Goal: Use online tool/utility: Use online tool/utility

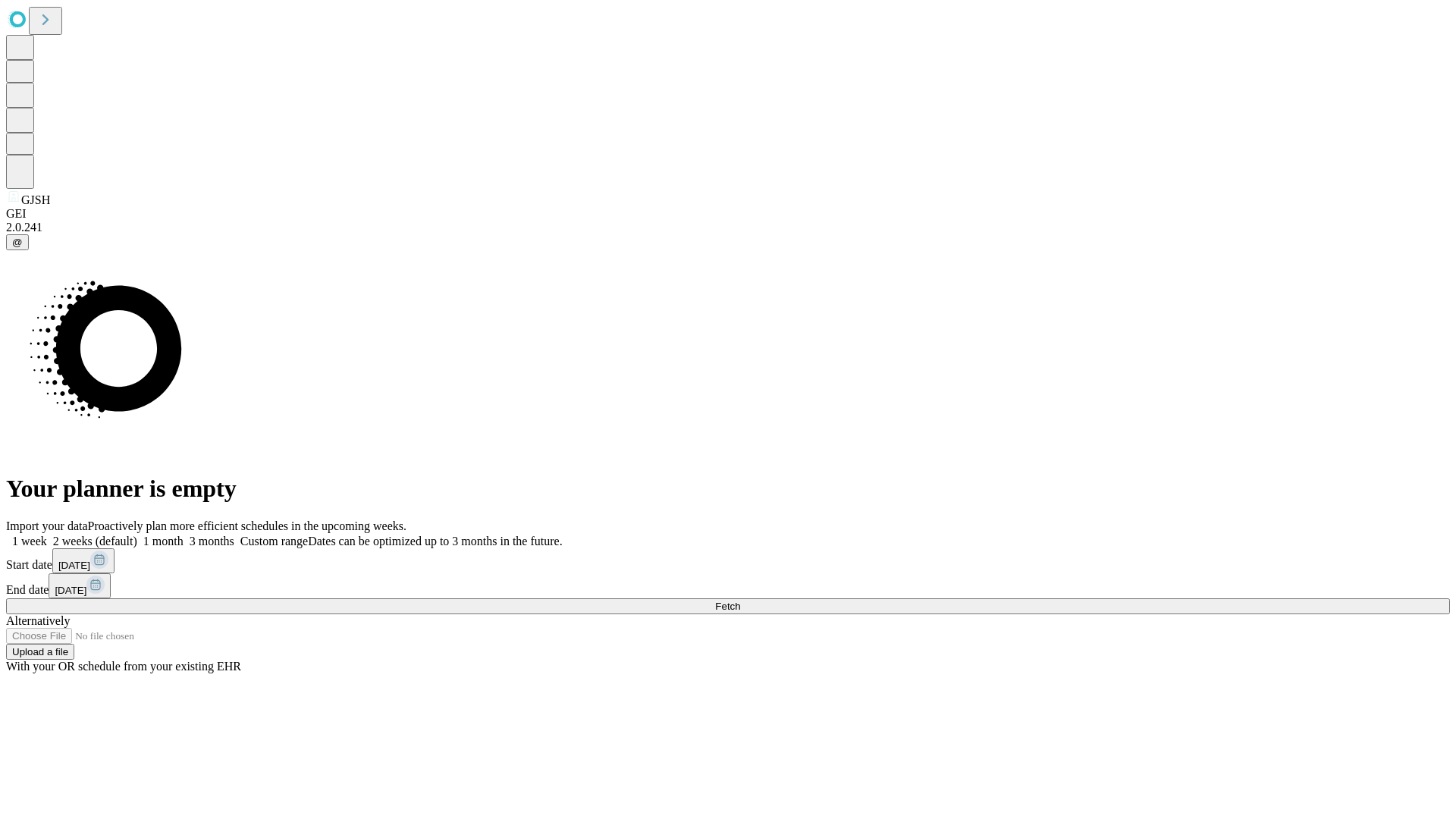
click at [138, 535] on label "2 weeks (default)" at bounding box center [92, 541] width 91 height 13
click at [740, 601] on span "Fetch" at bounding box center [728, 606] width 25 height 12
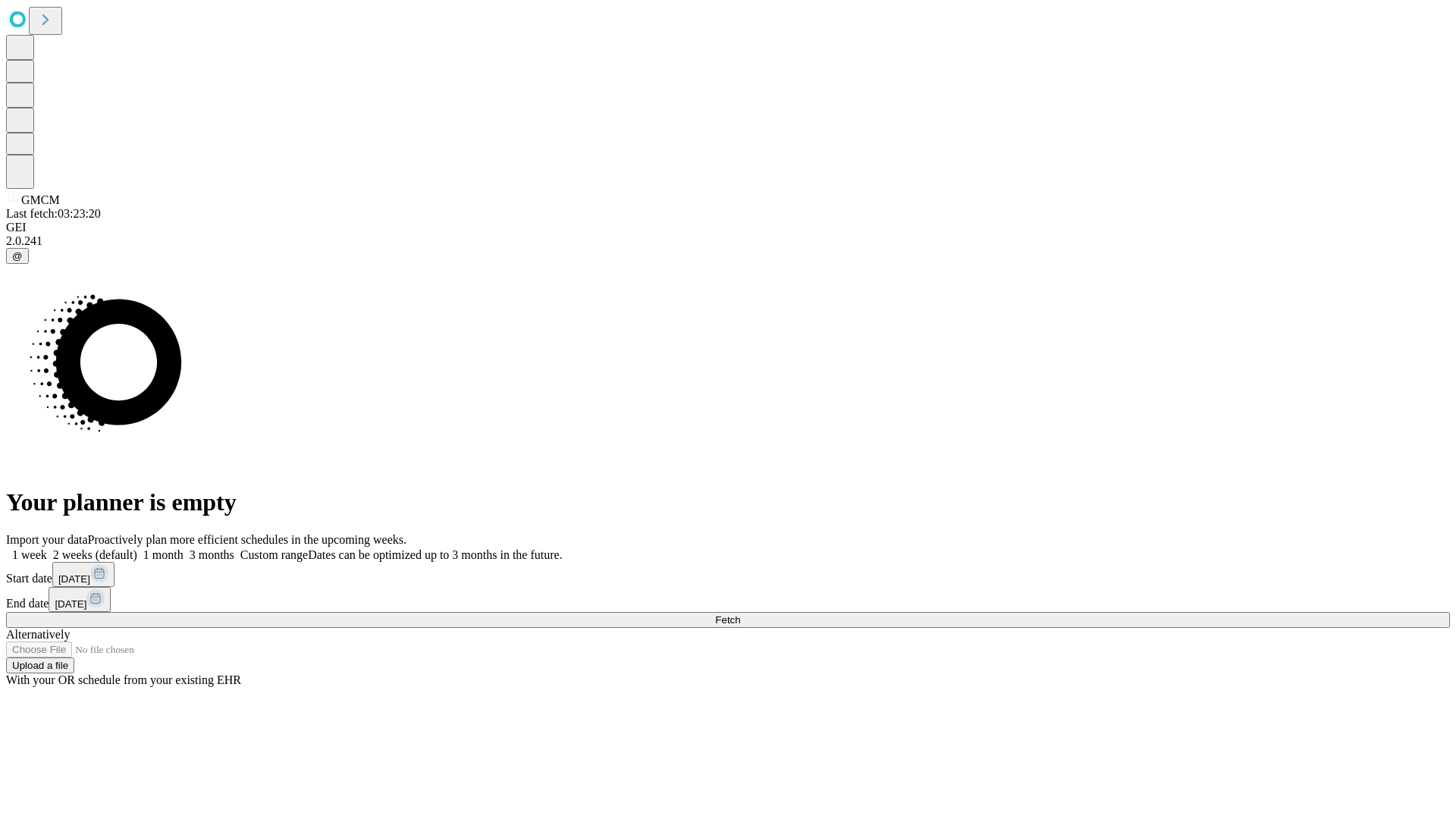
click at [138, 549] on label "2 weeks (default)" at bounding box center [92, 555] width 91 height 13
click at [740, 615] on span "Fetch" at bounding box center [728, 620] width 25 height 12
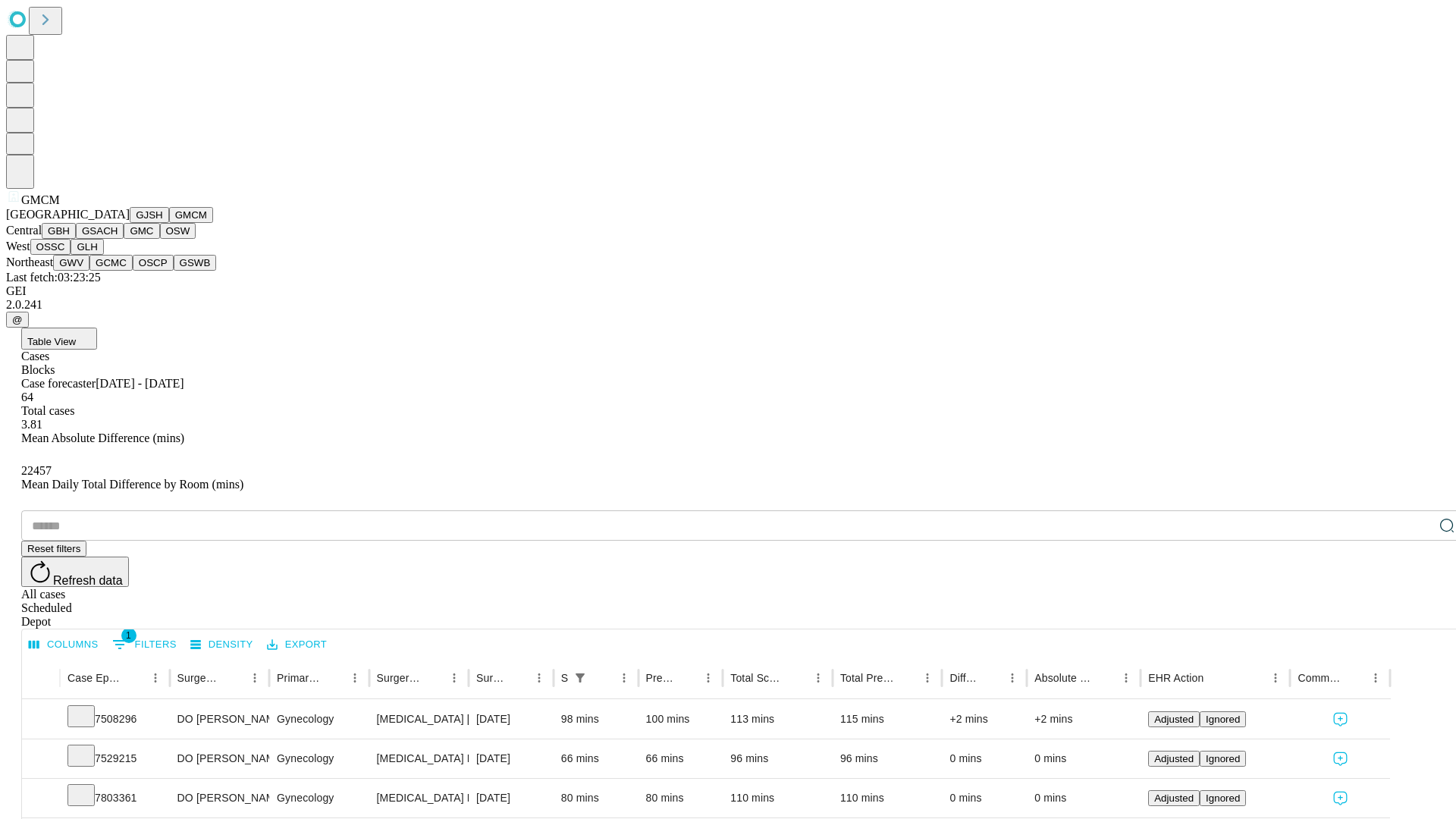
click at [76, 239] on button "GBH" at bounding box center [59, 231] width 34 height 16
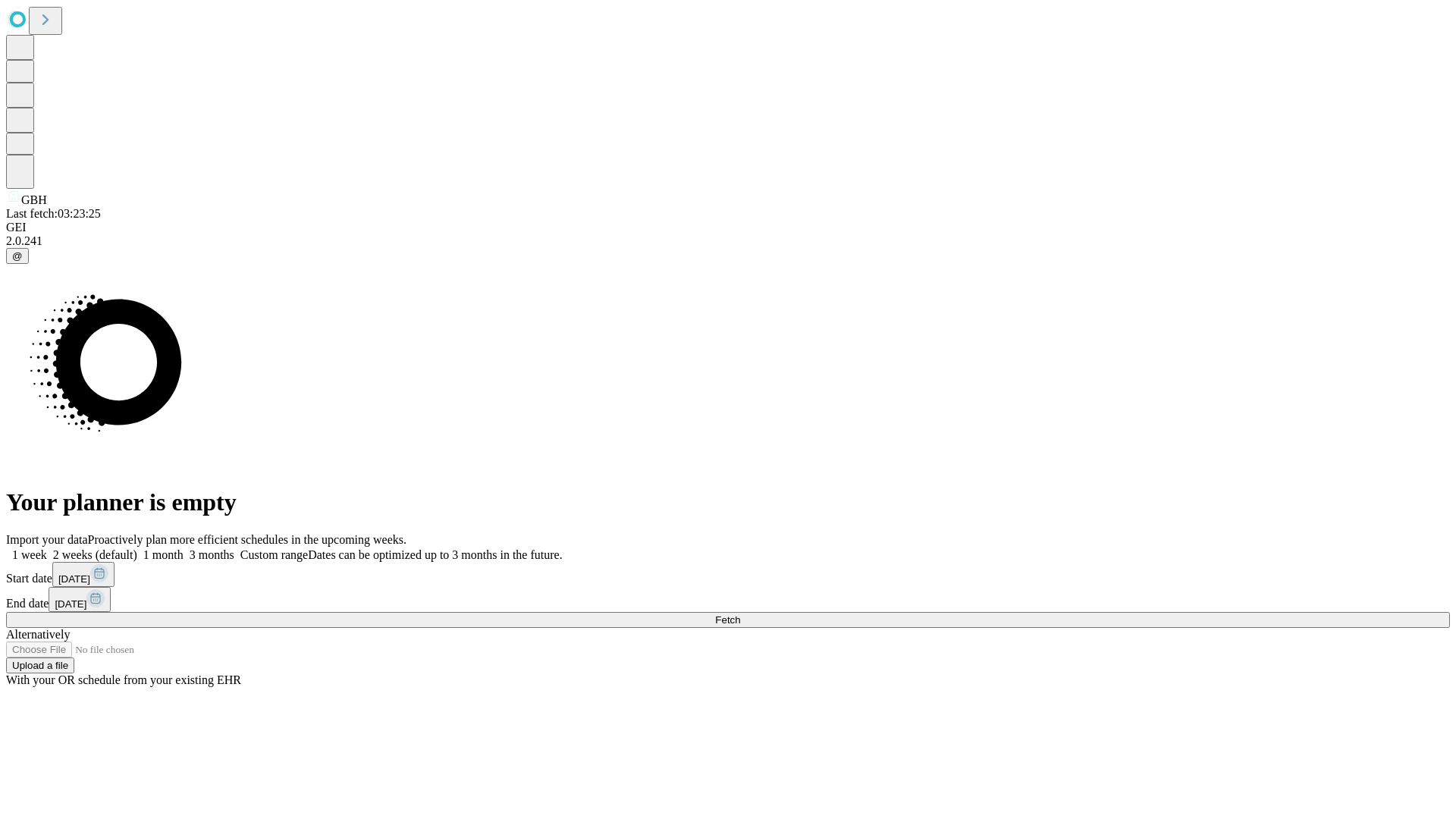
click at [740, 615] on span "Fetch" at bounding box center [728, 620] width 25 height 12
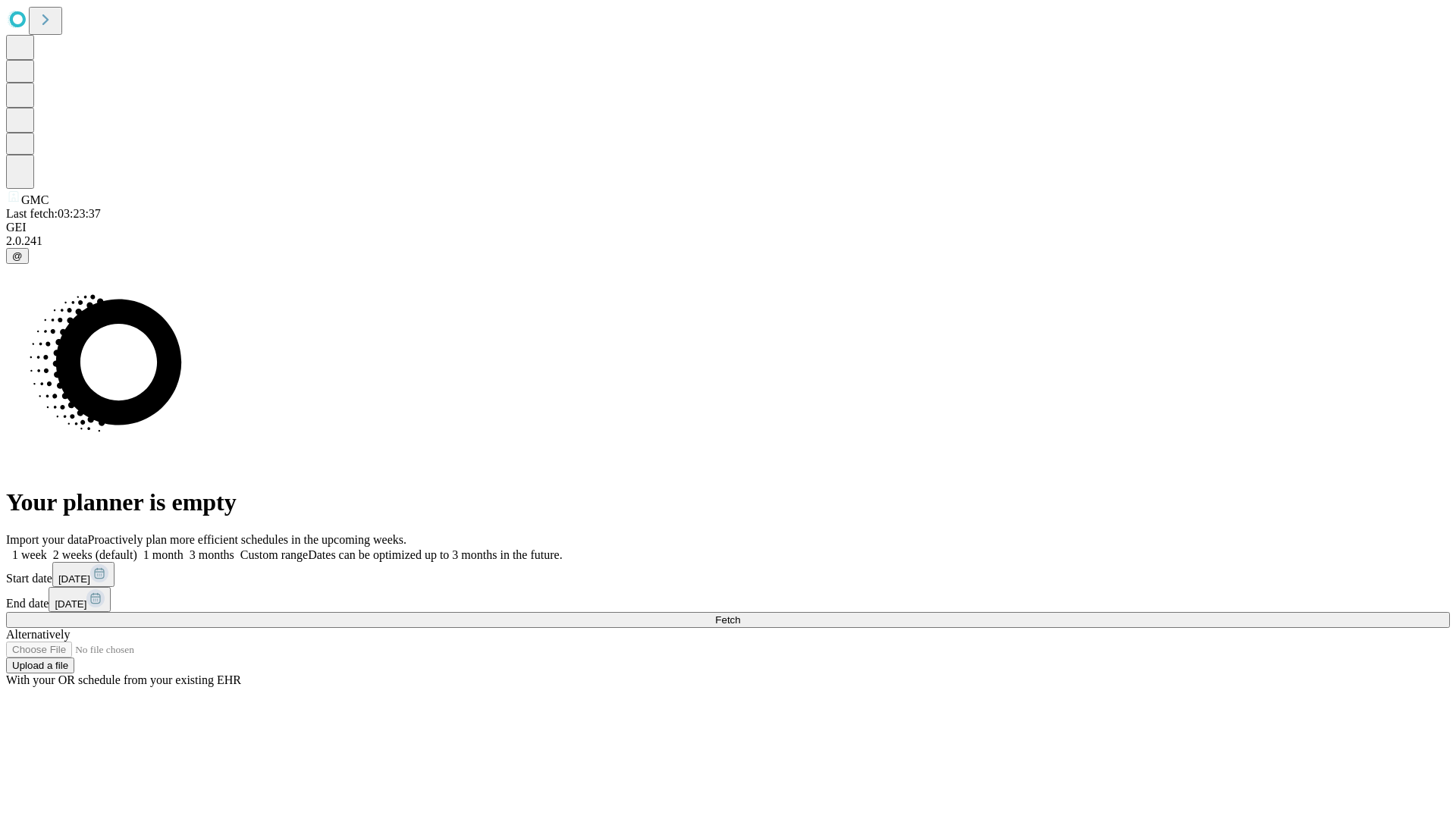
click at [740, 615] on span "Fetch" at bounding box center [728, 620] width 25 height 12
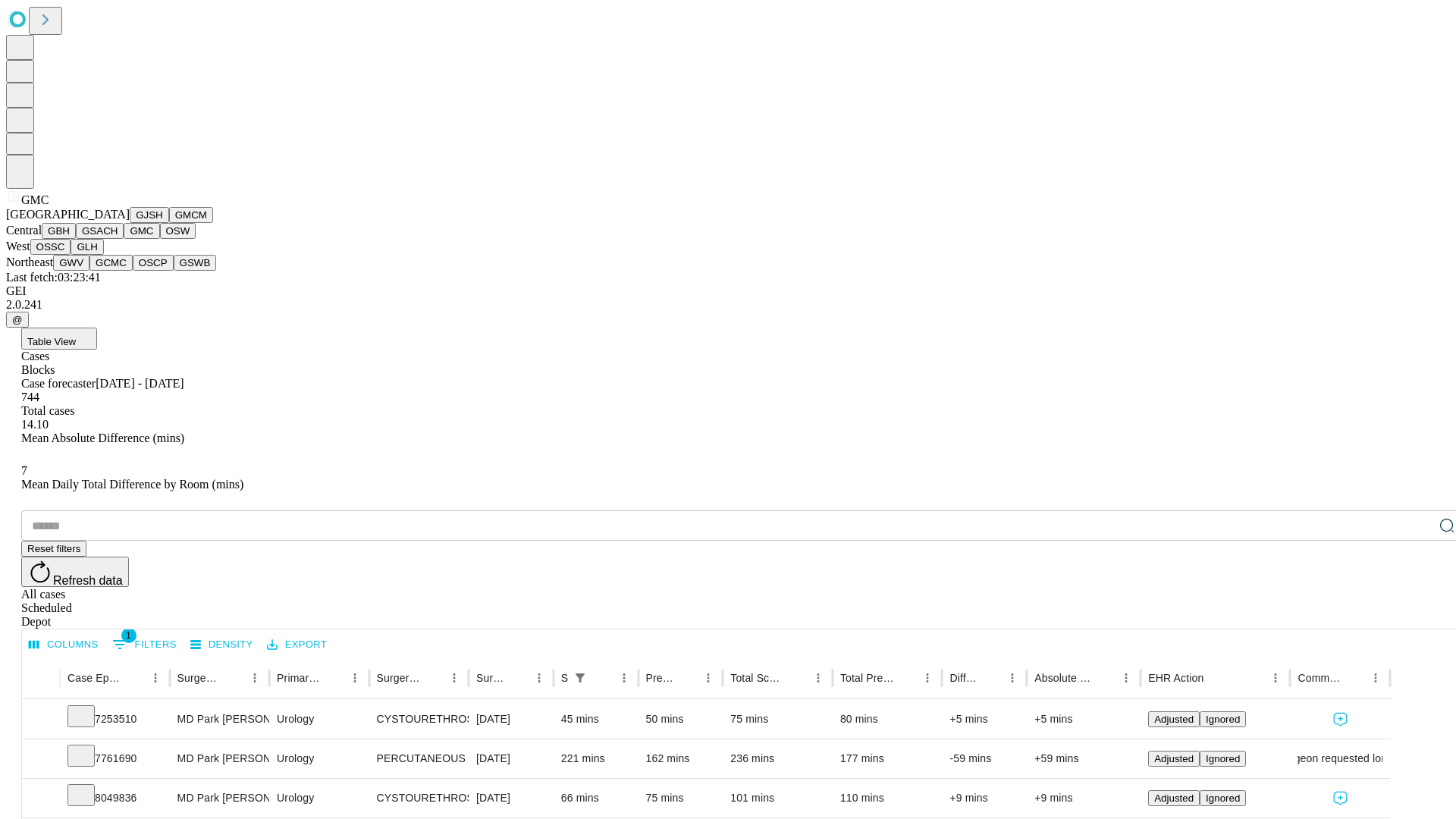
click at [160, 239] on button "OSW" at bounding box center [178, 231] width 36 height 16
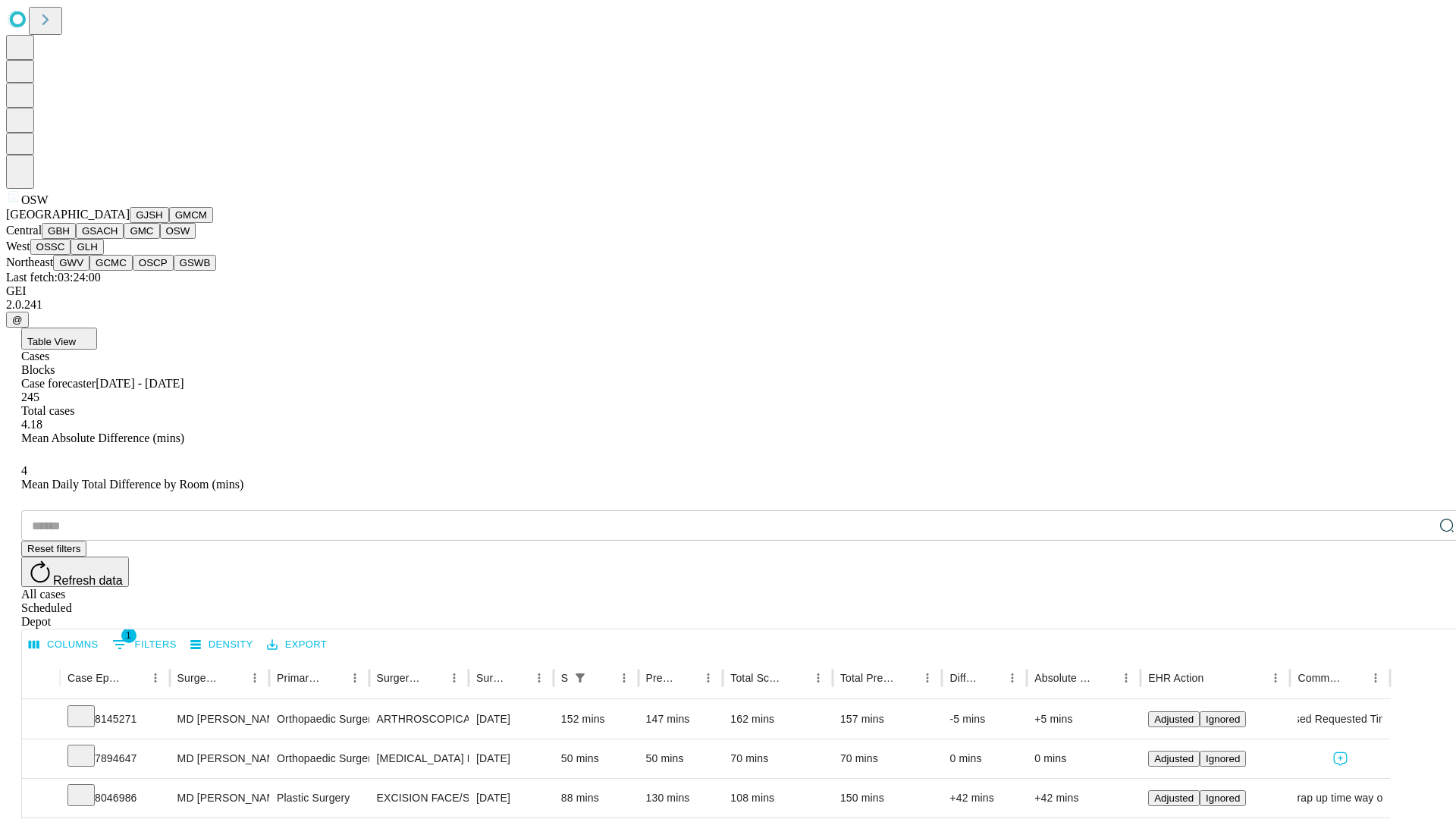
click at [72, 255] on button "OSSC" at bounding box center [51, 246] width 41 height 16
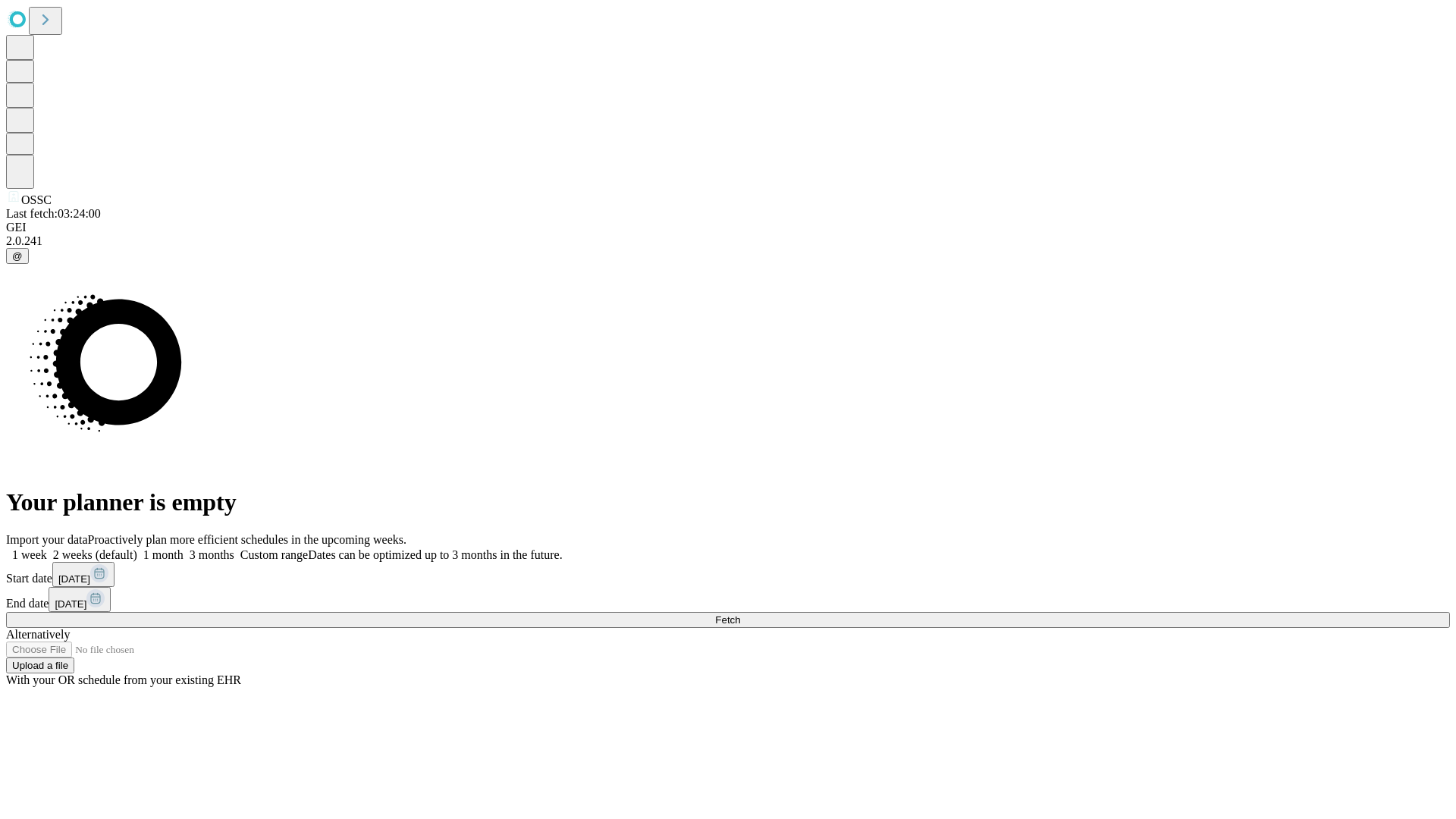
click at [138, 549] on label "2 weeks (default)" at bounding box center [92, 555] width 91 height 13
click at [740, 615] on span "Fetch" at bounding box center [728, 620] width 25 height 12
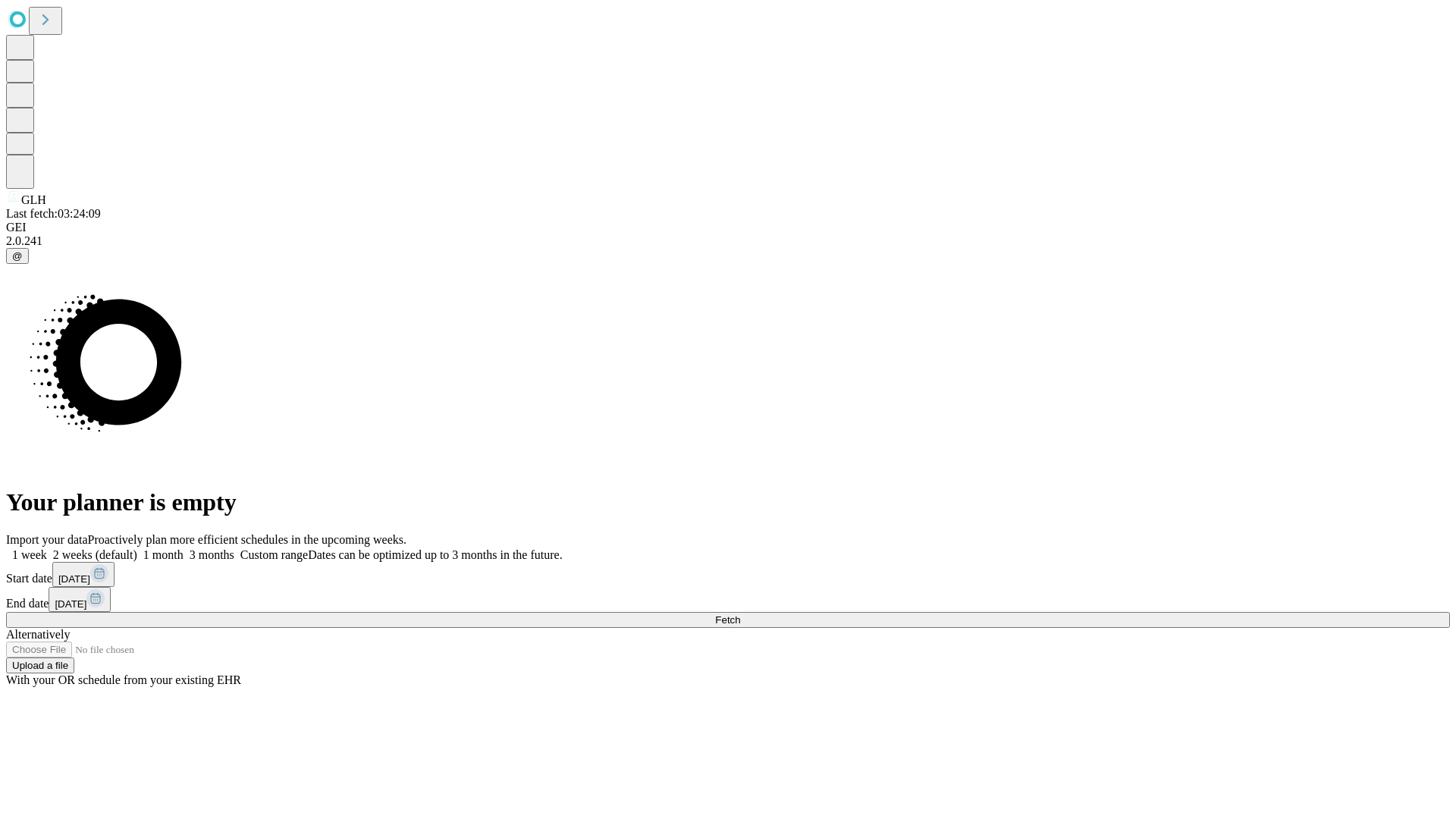
click at [138, 549] on label "2 weeks (default)" at bounding box center [92, 555] width 91 height 13
click at [740, 615] on span "Fetch" at bounding box center [728, 620] width 25 height 12
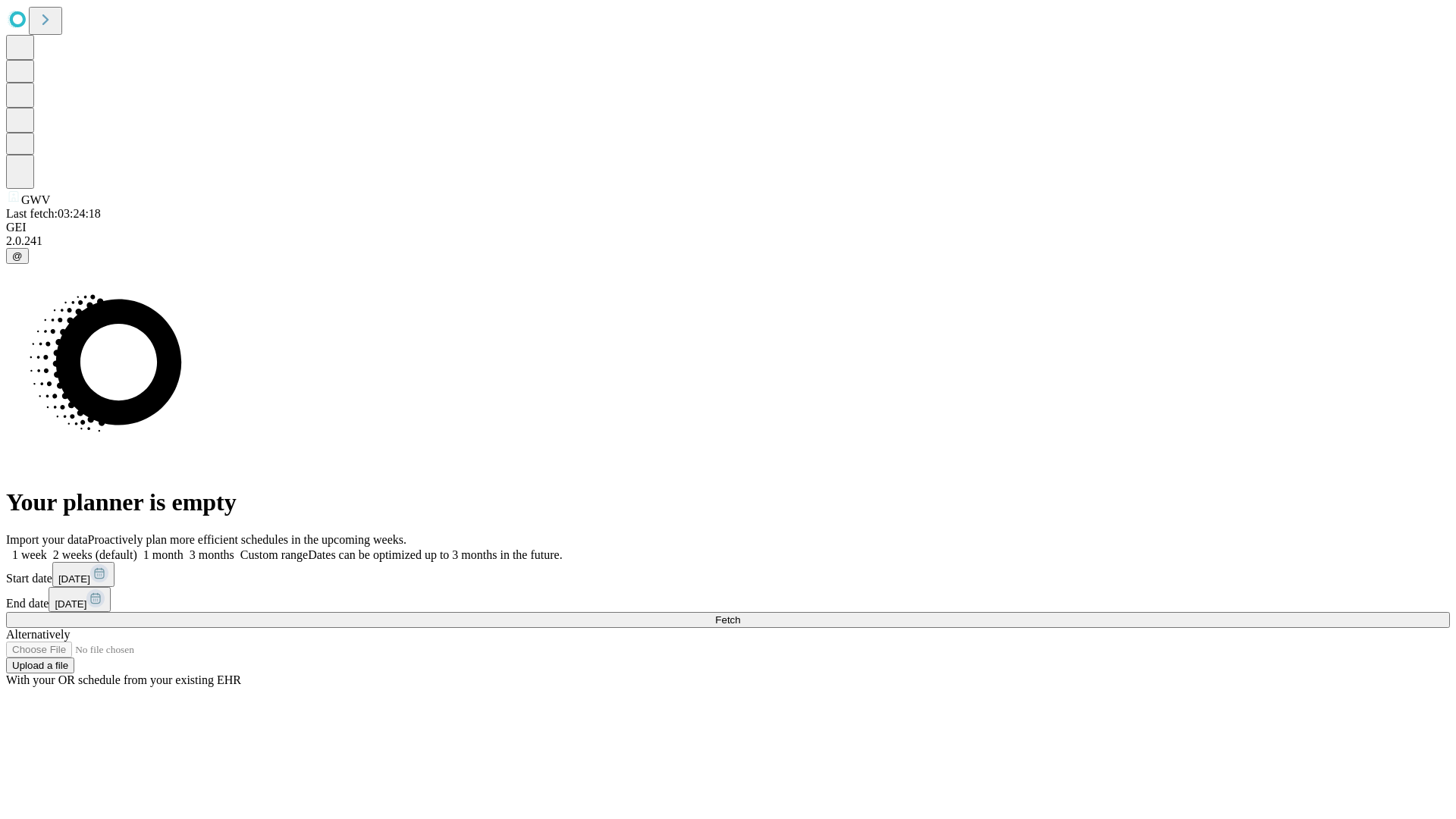
click at [138, 549] on label "2 weeks (default)" at bounding box center [92, 555] width 91 height 13
click at [740, 615] on span "Fetch" at bounding box center [728, 620] width 25 height 12
